Goal: Transaction & Acquisition: Purchase product/service

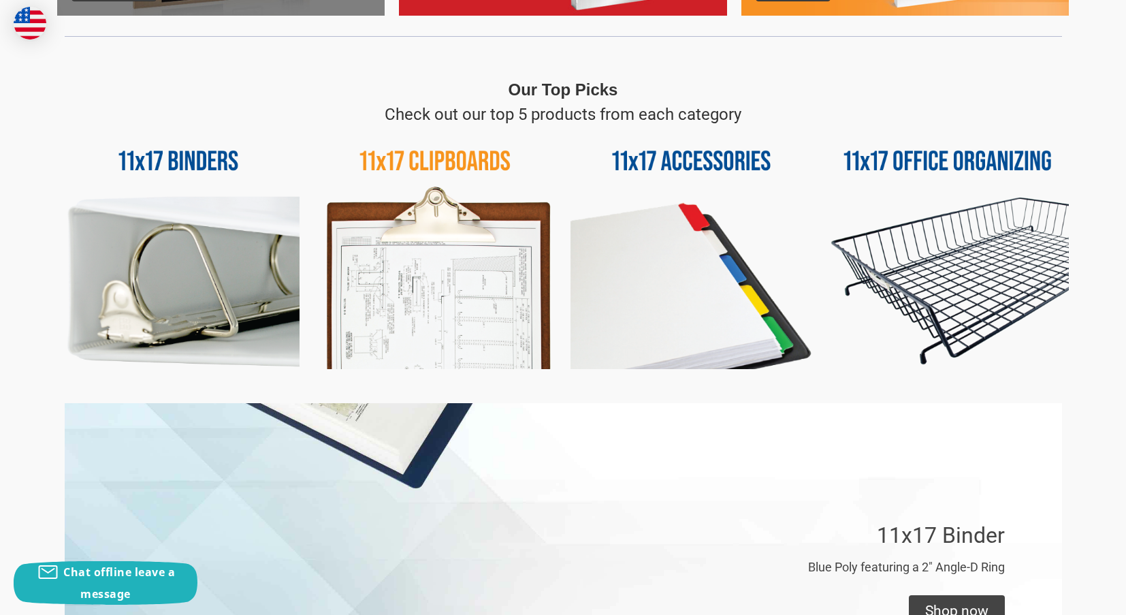
scroll to position [612, 0]
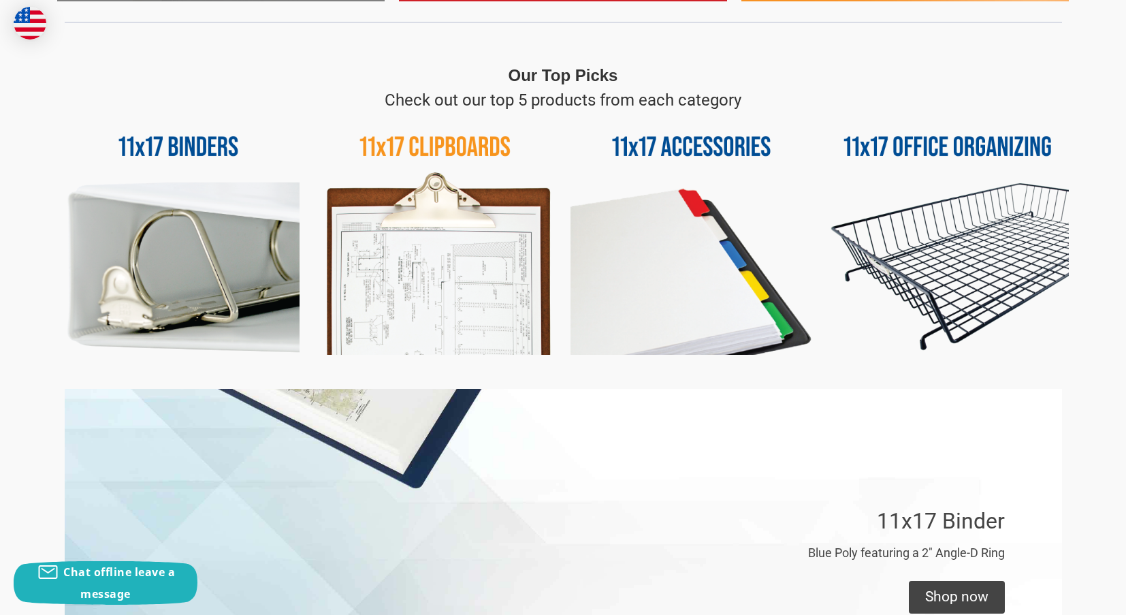
click at [657, 290] on img at bounding box center [691, 233] width 242 height 242
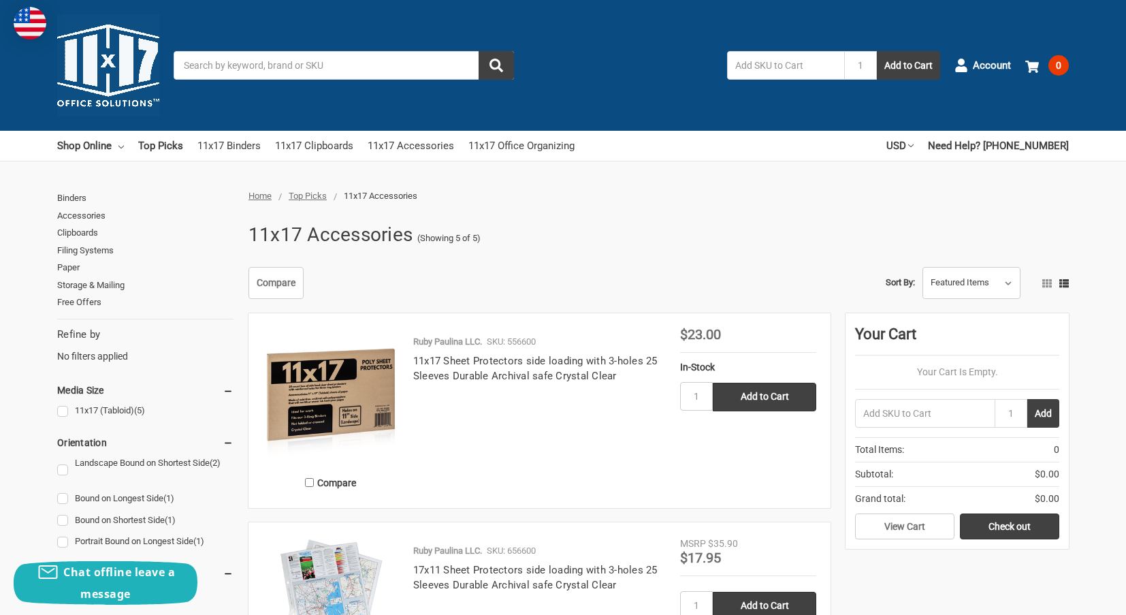
click at [363, 69] on input "Search" at bounding box center [344, 65] width 340 height 29
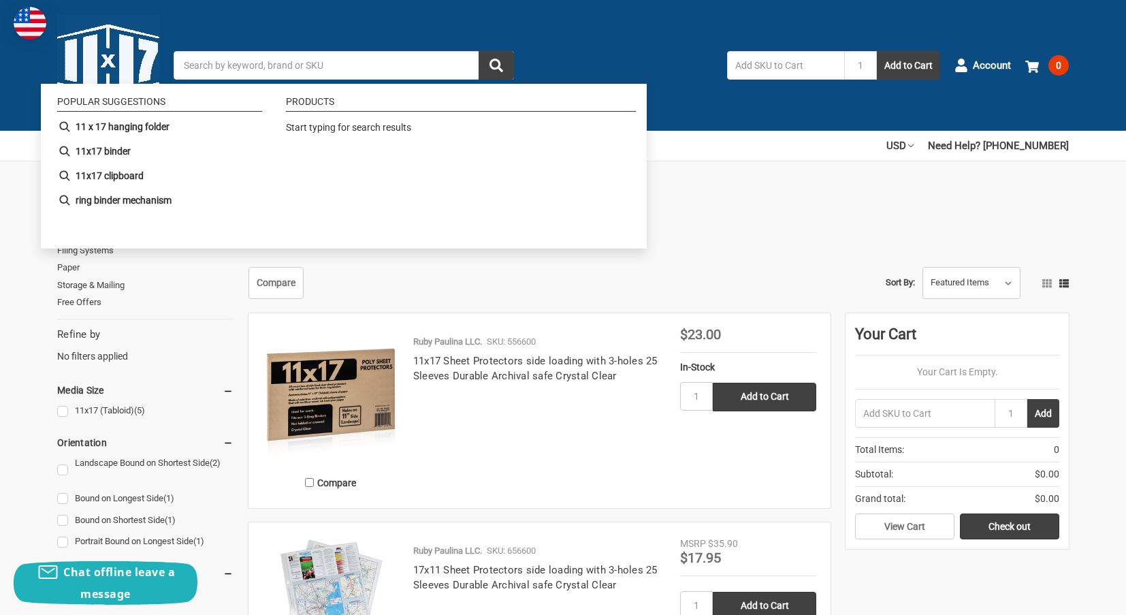
type input "f"
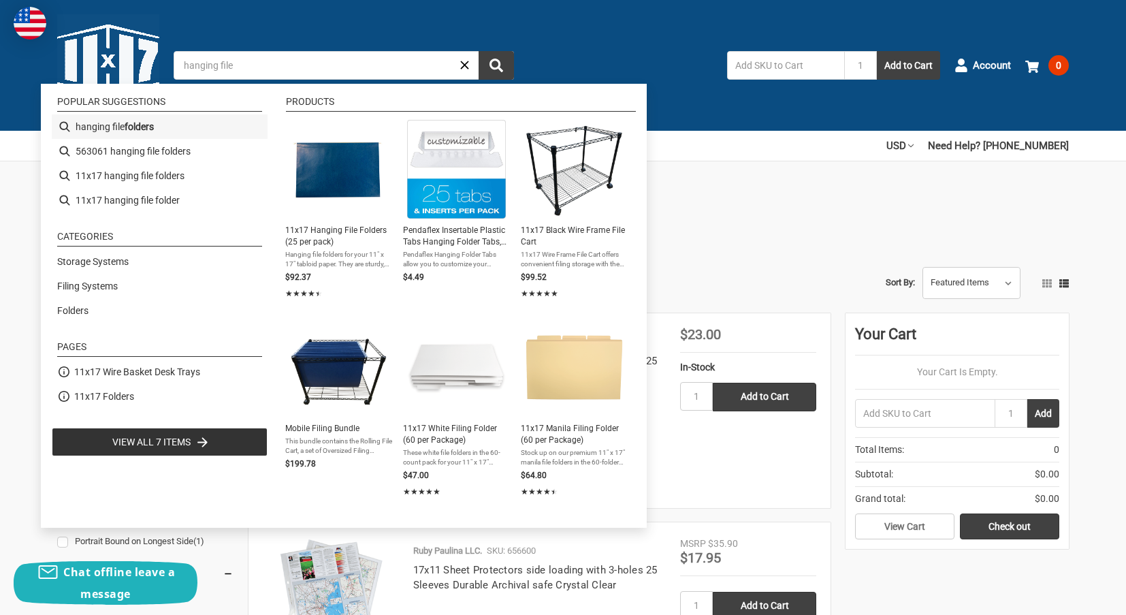
click at [161, 127] on li "hanging file folders" at bounding box center [160, 126] width 216 height 24
type input "hanging file folders"
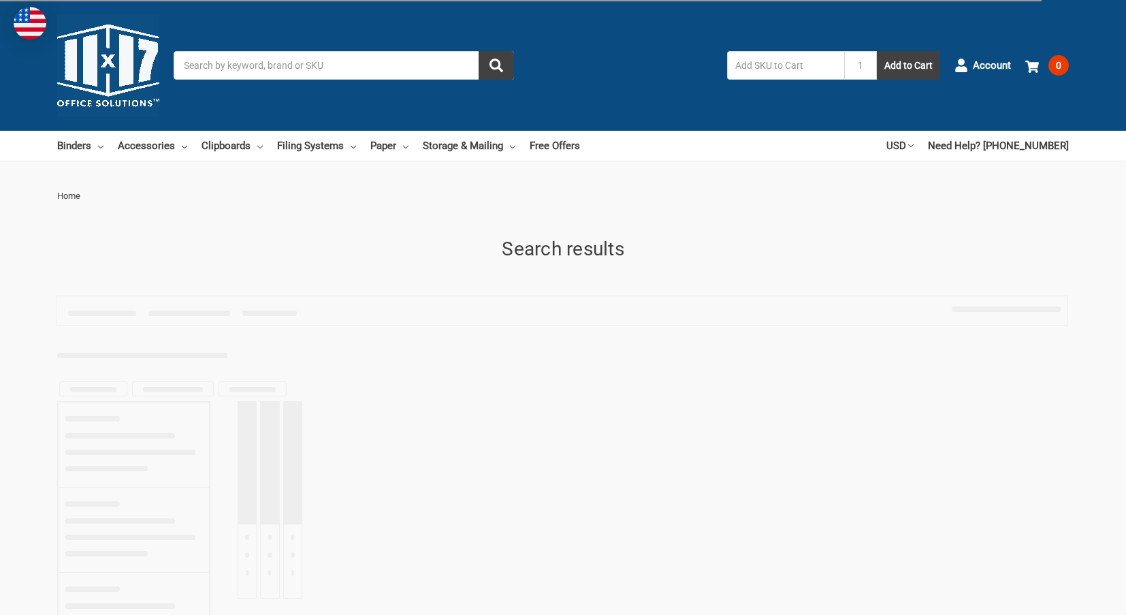
type input "hanging file folders"
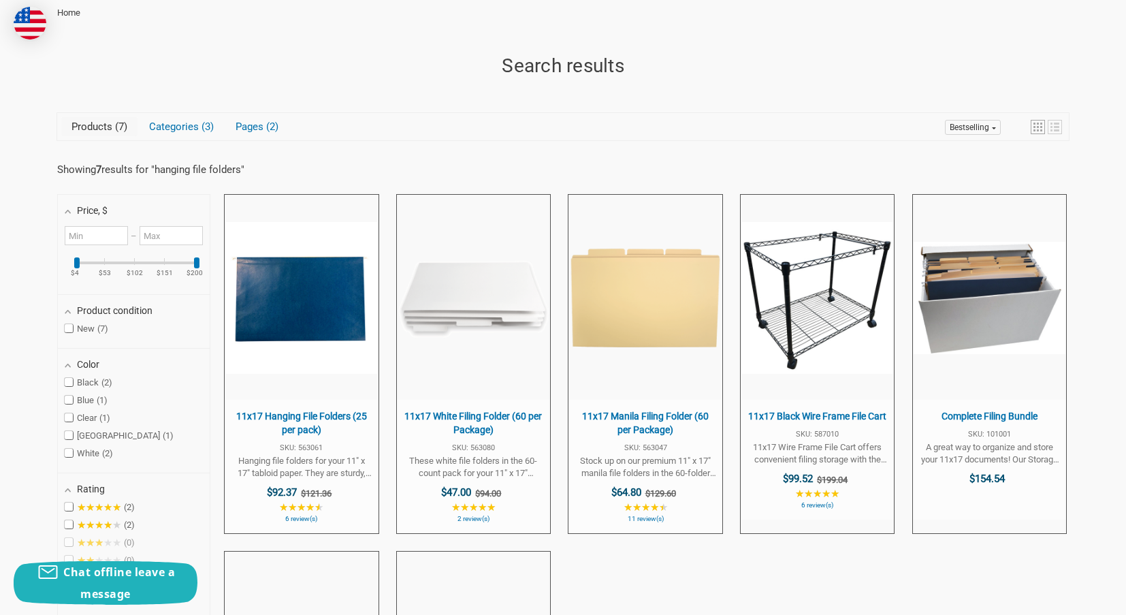
scroll to position [204, 0]
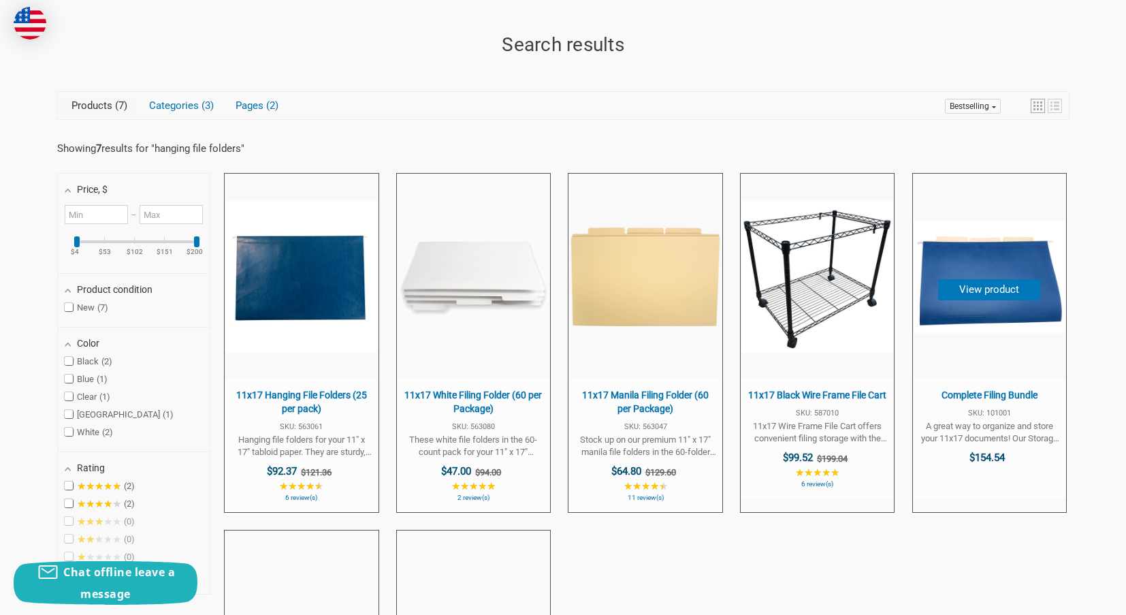
click at [968, 428] on span "A great way to organize and store your 11x17 documents! Our Storage Box bundle …" at bounding box center [989, 432] width 140 height 24
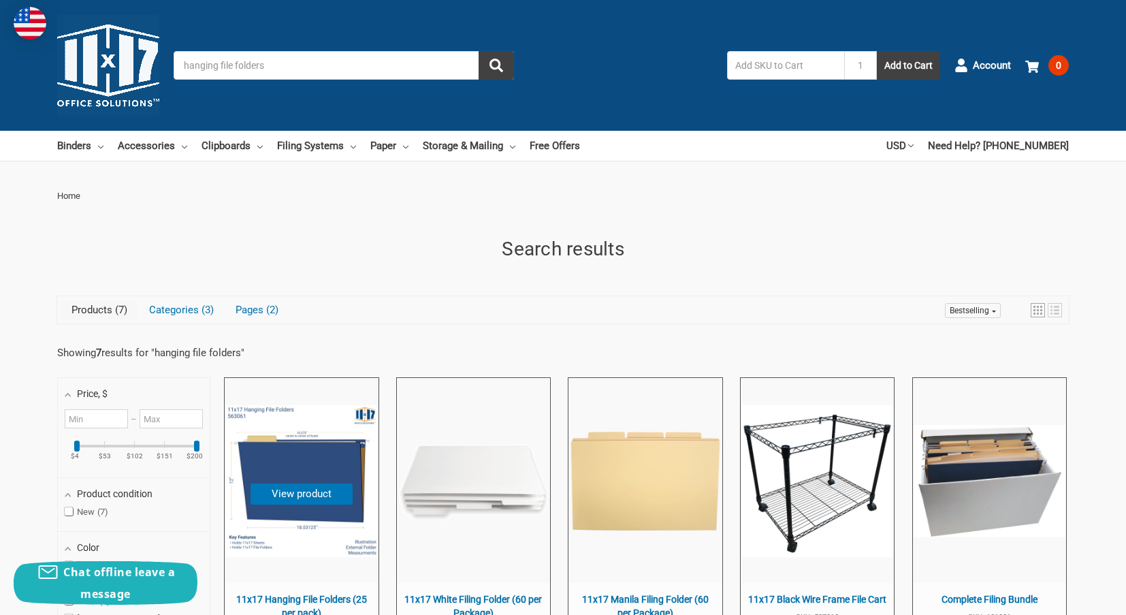
click at [306, 465] on img "11x17 Hanging File Folders (25 per pack)" at bounding box center [301, 481] width 152 height 152
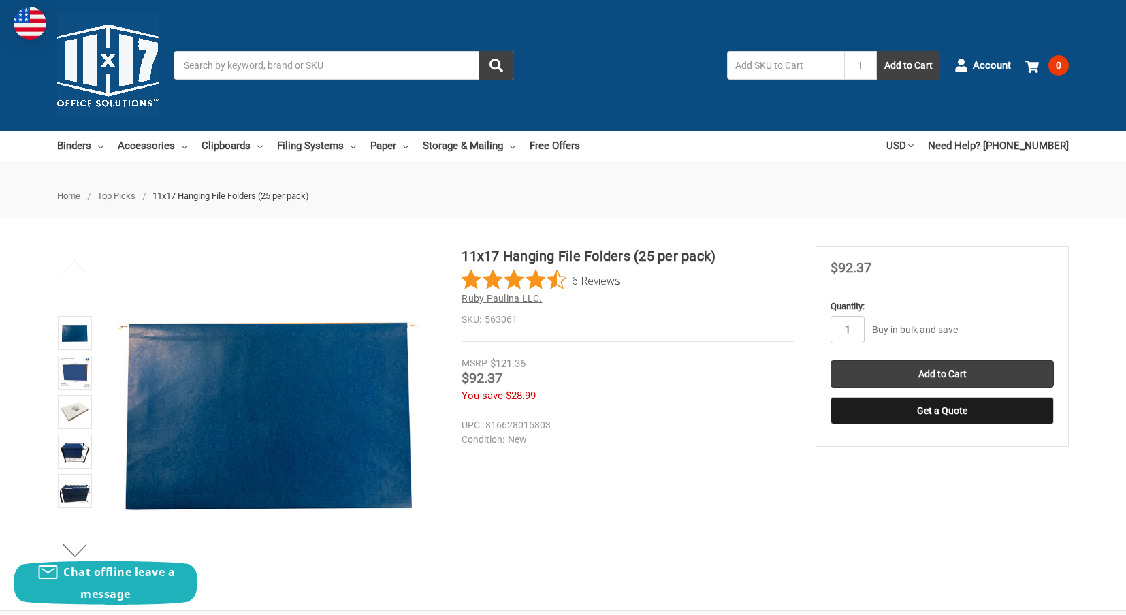
click at [508, 297] on span "Ruby Paulina LLC." at bounding box center [501, 298] width 80 height 11
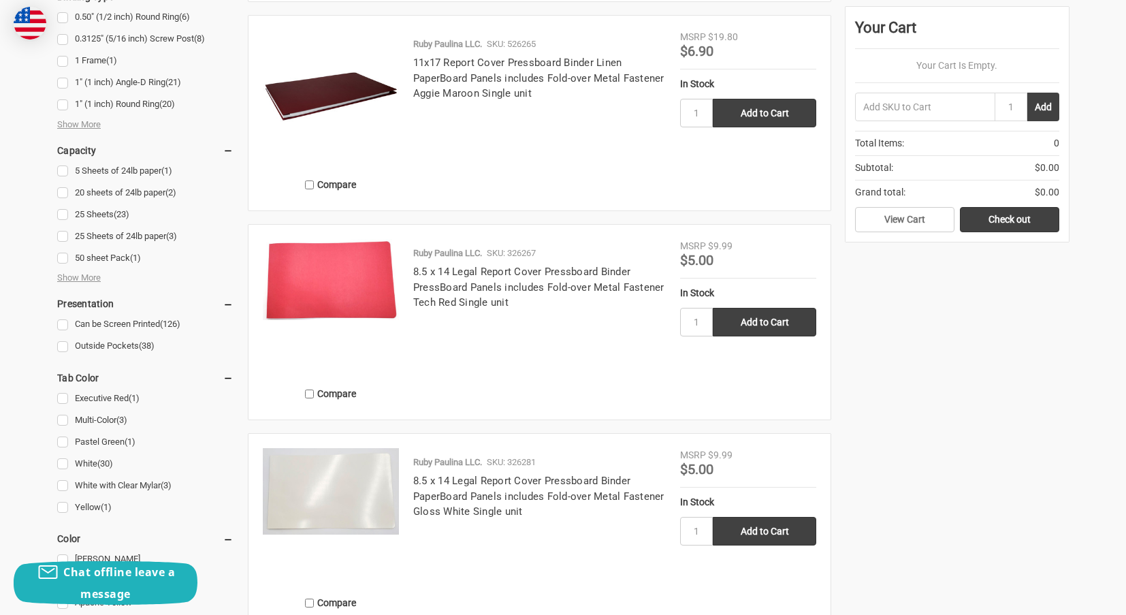
scroll to position [817, 0]
